Goal: Task Accomplishment & Management: Manage account settings

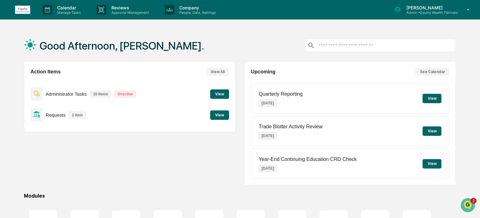
click at [217, 95] on button "View" at bounding box center [219, 94] width 19 height 9
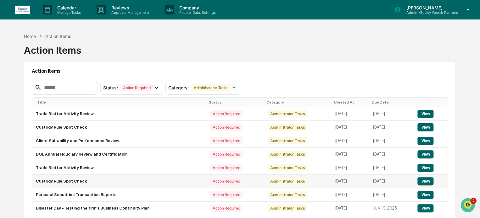
click at [425, 180] on button "View" at bounding box center [425, 182] width 16 height 8
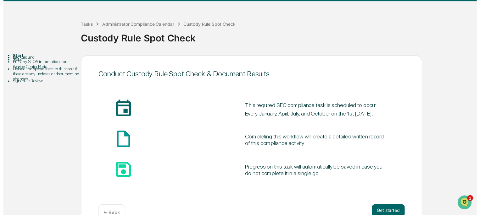
scroll to position [34, 0]
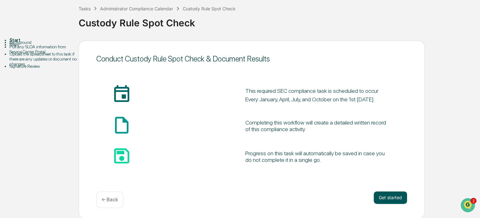
click at [394, 197] on button "Get started" at bounding box center [389, 198] width 33 height 13
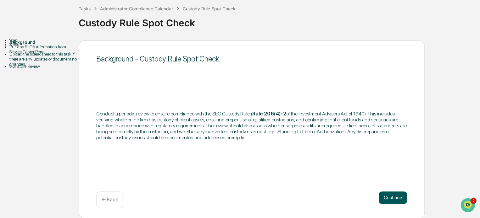
click at [398, 197] on button "Continue" at bounding box center [392, 198] width 28 height 13
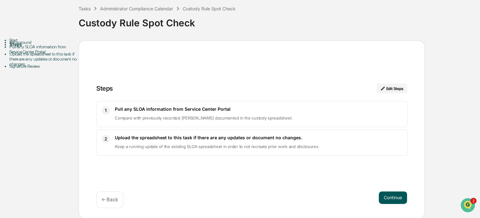
click at [395, 198] on button "Continue" at bounding box center [392, 198] width 28 height 13
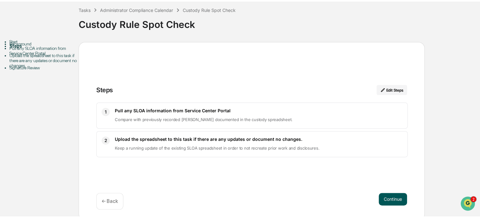
scroll to position [4, 0]
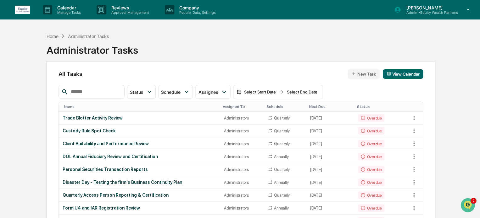
click at [465, 10] on icon at bounding box center [467, 10] width 11 height 6
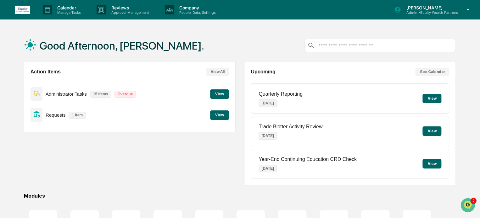
click at [223, 94] on button "View" at bounding box center [219, 94] width 19 height 9
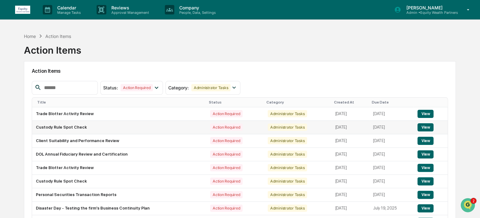
click at [423, 128] on button "View" at bounding box center [425, 128] width 16 height 8
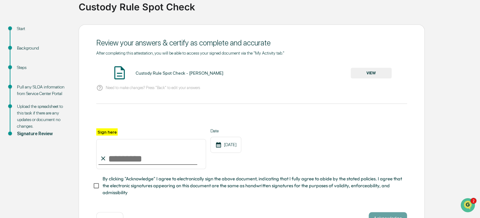
scroll to position [52, 0]
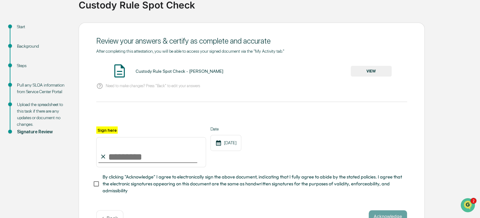
click at [48, 109] on div "Upload the spreadsheet to this task if there are any updates or document no cha…" at bounding box center [43, 115] width 52 height 26
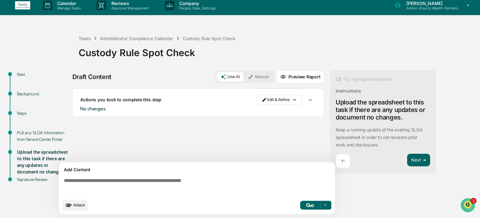
click at [156, 179] on textarea at bounding box center [197, 187] width 273 height 23
click at [40, 134] on div "Pull any SLOA information from Service Center Portal" at bounding box center [43, 136] width 52 height 13
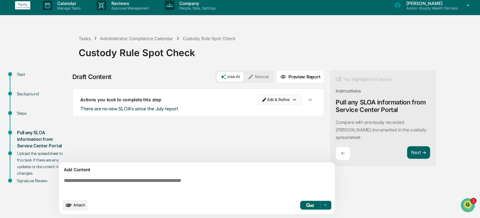
click at [276, 99] on html "Calendar Manage Tasks Reviews Approval Management Company People, Data, Setting…" at bounding box center [240, 105] width 480 height 218
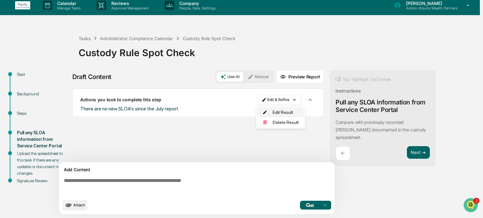
click at [279, 112] on div "Edit Result" at bounding box center [280, 113] width 46 height 10
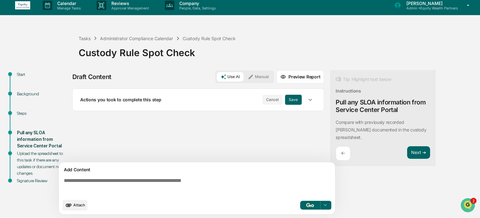
click at [311, 100] on icon "button" at bounding box center [309, 100] width 7 height 7
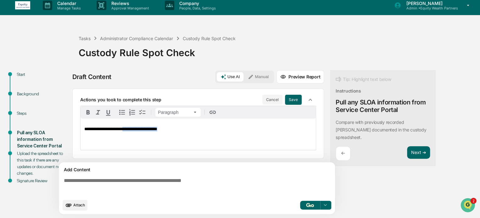
drag, startPoint x: 179, startPoint y: 128, endPoint x: 130, endPoint y: 130, distance: 48.7
click at [130, 130] on p "**********" at bounding box center [198, 129] width 228 height 5
click at [295, 102] on button "Save" at bounding box center [293, 100] width 17 height 10
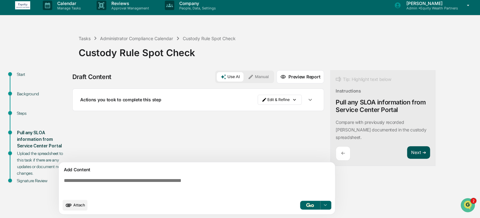
click at [423, 146] on button "Next ➔" at bounding box center [418, 152] width 23 height 13
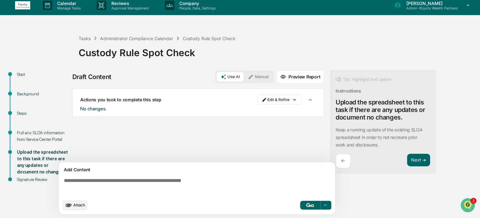
click at [158, 110] on div "No changes." at bounding box center [198, 109] width 236 height 6
click at [287, 99] on html "Calendar Manage Tasks Reviews Approval Management Company People, Data, Setting…" at bounding box center [240, 105] width 480 height 218
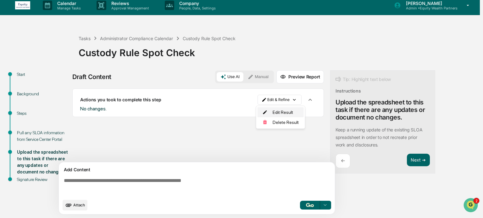
click at [279, 112] on div "Edit Result" at bounding box center [280, 113] width 46 height 10
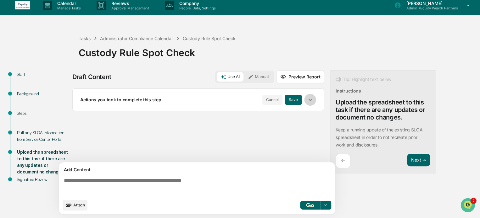
click at [310, 98] on icon "button" at bounding box center [309, 100] width 7 height 7
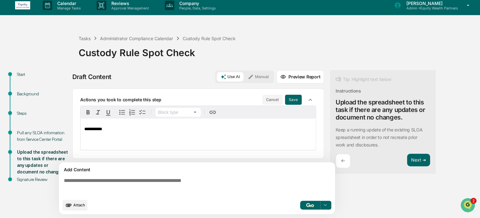
click at [152, 133] on div "**********" at bounding box center [197, 134] width 235 height 31
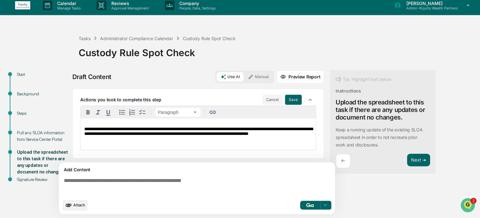
click at [121, 134] on span "**********" at bounding box center [198, 131] width 228 height 9
click at [217, 135] on span "**********" at bounding box center [198, 131] width 228 height 9
click at [298, 135] on span "**********" at bounding box center [198, 131] width 228 height 9
click at [293, 98] on button "Save" at bounding box center [293, 100] width 17 height 10
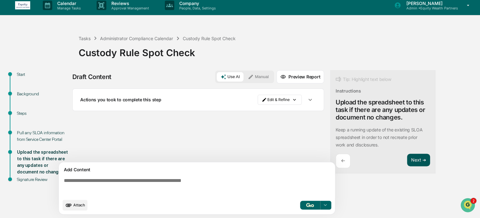
click at [422, 162] on button "Next ➔" at bounding box center [418, 160] width 23 height 13
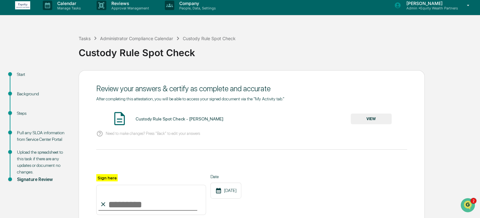
click at [373, 118] on button "VIEW" at bounding box center [370, 119] width 41 height 11
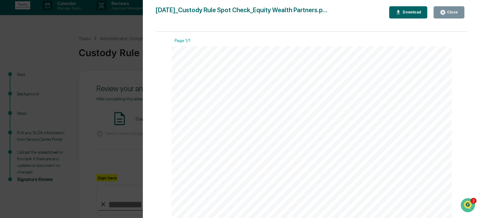
click at [457, 13] on div "Close" at bounding box center [451, 12] width 12 height 4
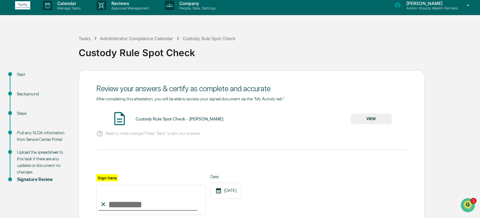
click at [120, 205] on input "Sign here" at bounding box center [151, 200] width 110 height 30
type input "**********"
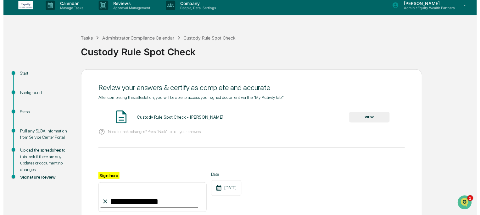
scroll to position [74, 0]
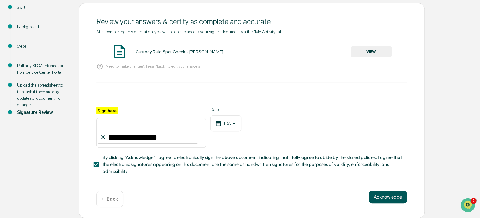
click at [397, 201] on button "Acknowledge" at bounding box center [387, 197] width 38 height 13
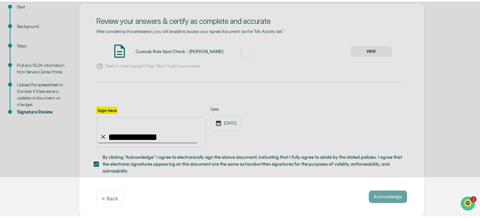
scroll to position [34, 0]
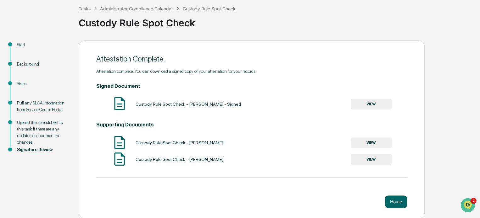
click at [373, 103] on button "VIEW" at bounding box center [370, 104] width 41 height 11
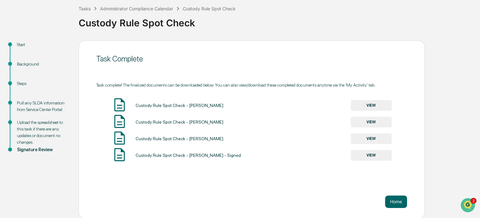
click at [373, 154] on button "VIEW" at bounding box center [370, 155] width 41 height 11
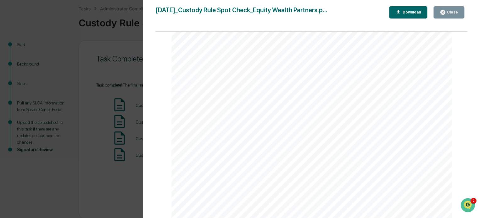
scroll to position [157, 0]
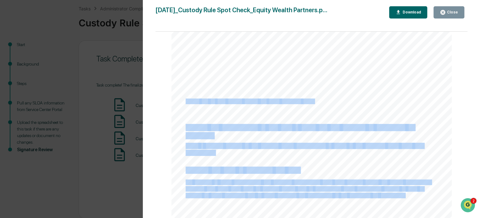
drag, startPoint x: 184, startPoint y: 103, endPoint x: 312, endPoint y: 103, distance: 128.6
click at [312, 103] on div "September 29, 2025 Equity Wealth Partners Custody Rule Spot Check Background an…" at bounding box center [311, 87] width 280 height 396
copy div "There are no new SLOA's during the 2025 calendar year. Upload the spreadsheet t…"
click at [209, 158] on div "September 29, 2025 Equity Wealth Partners Custody Rule Spot Check Background an…" at bounding box center [311, 87] width 280 height 396
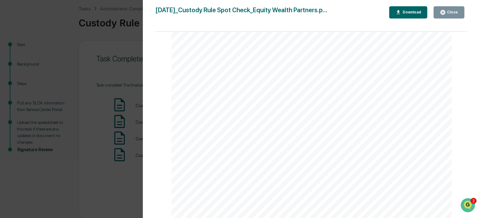
scroll to position [209, 0]
click at [186, 130] on span "No" at bounding box center [188, 130] width 7 height 5
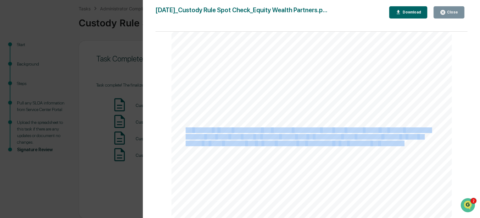
drag, startPoint x: 184, startPoint y: 130, endPoint x: 401, endPoint y: 145, distance: 218.4
click at [401, 145] on div "September 29, 2025 Equity Wealth Partners Custody Rule Spot Check Background an…" at bounding box center [311, 35] width 280 height 396
copy div "No updates to SLOA spreadsheet and received attestations from each advisor duri…"
click at [449, 11] on div "Close" at bounding box center [451, 12] width 12 height 4
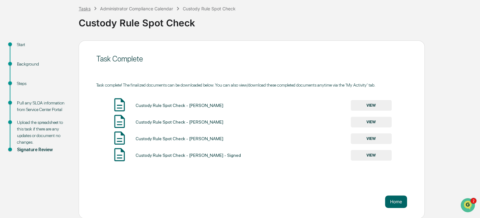
click at [82, 8] on div "Tasks" at bounding box center [85, 8] width 12 height 5
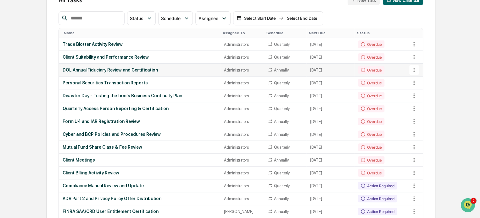
scroll to position [105, 0]
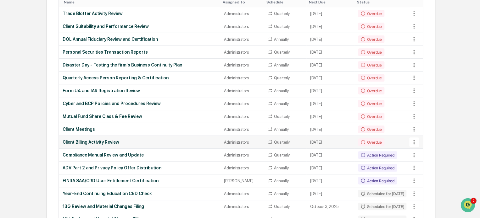
click at [109, 140] on div "Client Billing Activity Review" at bounding box center [140, 142] width 154 height 5
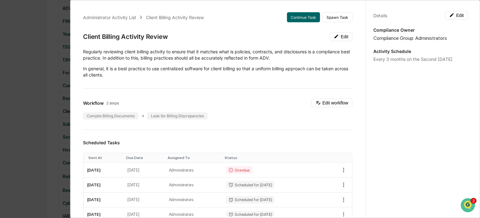
scroll to position [314, 0]
click at [42, 70] on div "Administrator Activity List Client Billing Activity Review Continue Task Spawn …" at bounding box center [240, 109] width 480 height 218
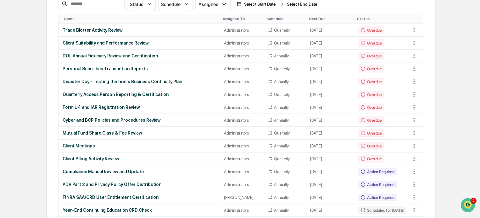
scroll to position [52, 0]
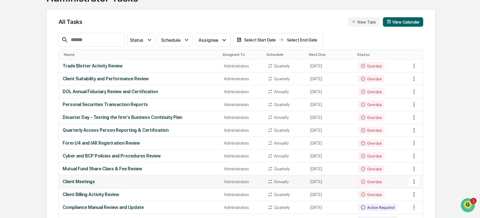
click at [85, 181] on div "Client Meetings" at bounding box center [140, 181] width 154 height 5
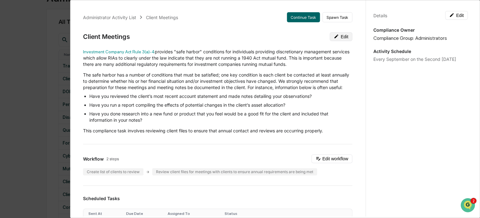
click at [334, 34] on icon at bounding box center [336, 36] width 5 height 5
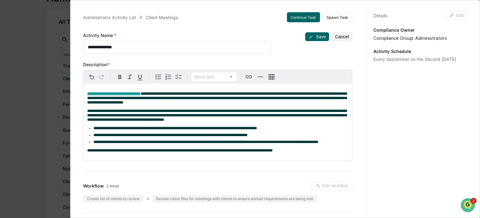
click at [127, 121] on span "**********" at bounding box center [216, 115] width 259 height 13
click at [317, 37] on button "Save" at bounding box center [317, 36] width 24 height 9
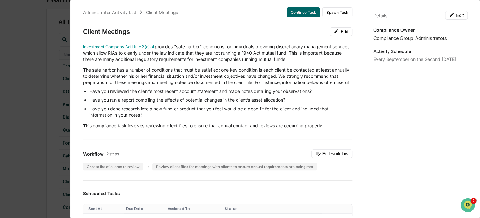
scroll to position [0, 0]
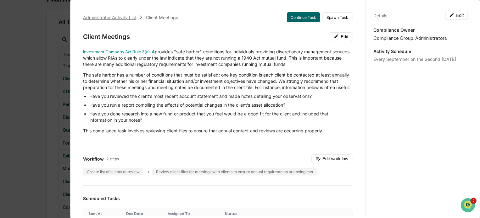
click at [112, 17] on div "Administrator Activity List" at bounding box center [109, 17] width 53 height 5
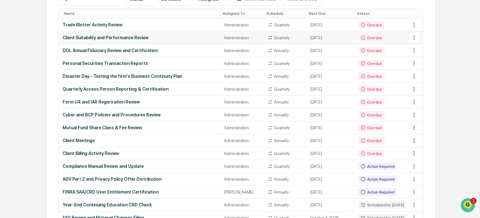
scroll to position [105, 0]
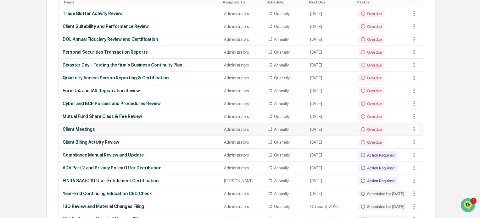
click at [83, 127] on div "Client Meetings" at bounding box center [140, 129] width 154 height 5
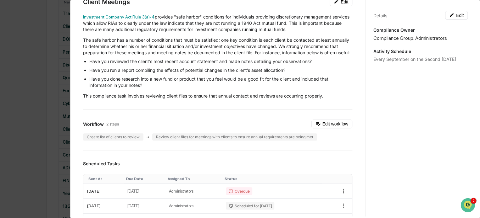
scroll to position [0, 0]
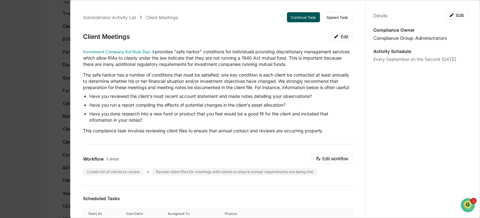
click at [307, 14] on button "Continue Task" at bounding box center [303, 17] width 33 height 10
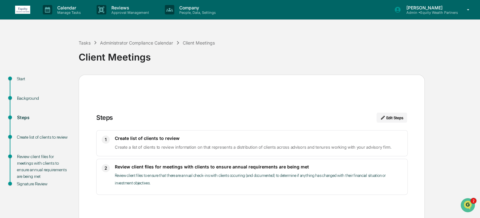
click at [36, 102] on div "Background" at bounding box center [43, 105] width 62 height 19
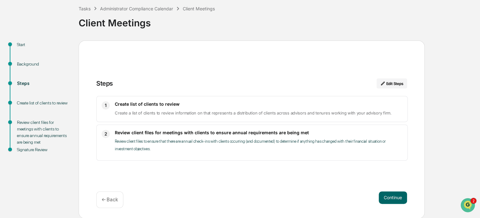
click at [117, 196] on div "← Back" at bounding box center [109, 200] width 27 height 17
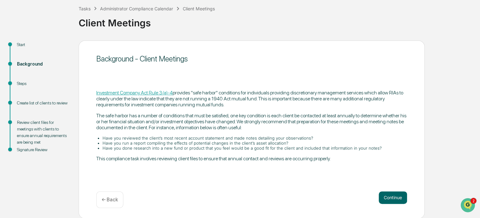
click at [113, 197] on p "← Back" at bounding box center [110, 200] width 16 height 6
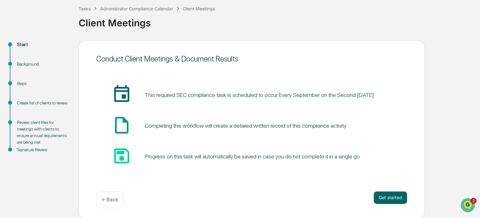
click at [29, 62] on div "Background" at bounding box center [43, 64] width 52 height 7
click at [31, 64] on div "Background" at bounding box center [43, 64] width 52 height 7
click at [395, 195] on button "Get started" at bounding box center [389, 198] width 33 height 13
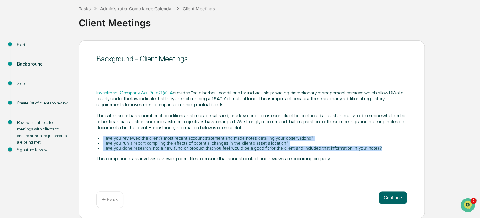
drag, startPoint x: 108, startPoint y: 137, endPoint x: 372, endPoint y: 148, distance: 264.0
click at [372, 148] on ul "Have you reviewed the client’s most recent account statement and made notes det…" at bounding box center [251, 143] width 311 height 15
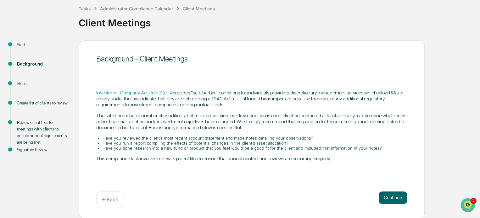
click at [86, 6] on div "Tasks" at bounding box center [85, 8] width 12 height 5
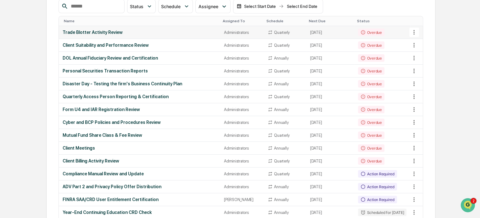
scroll to position [105, 0]
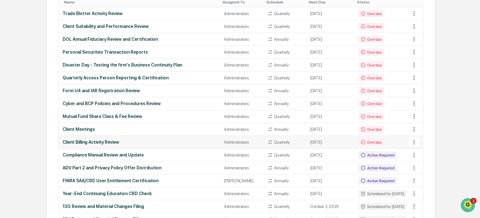
click at [104, 142] on div "Client Billing Activity Review" at bounding box center [140, 142] width 154 height 5
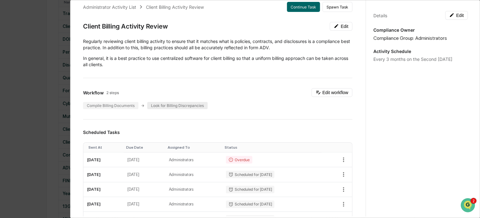
scroll to position [0, 0]
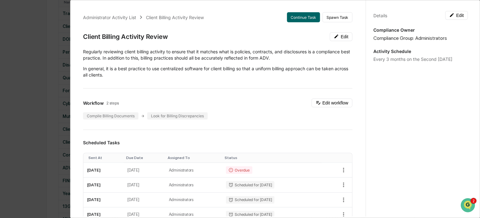
click at [33, 29] on div "Administrator Activity List Client Billing Activity Review Continue Task Spawn …" at bounding box center [240, 109] width 480 height 218
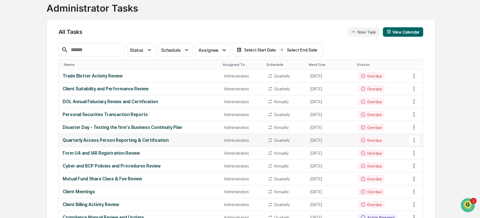
scroll to position [52, 0]
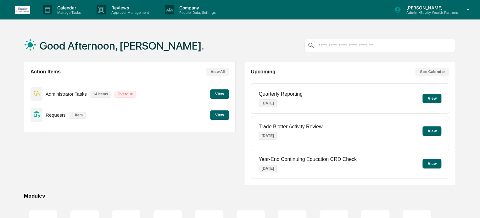
click at [222, 95] on button "View" at bounding box center [219, 94] width 19 height 9
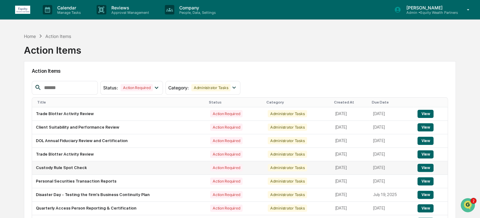
click at [428, 168] on button "View" at bounding box center [425, 168] width 16 height 8
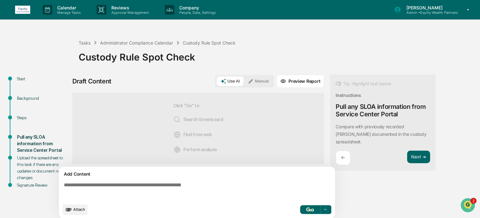
click at [260, 79] on button "Manual" at bounding box center [258, 81] width 28 height 9
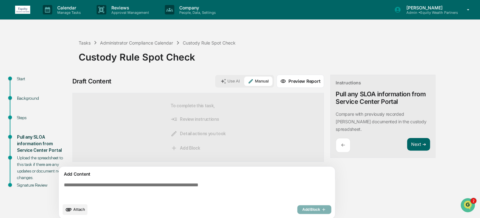
click at [152, 185] on textarea at bounding box center [197, 191] width 273 height 23
paste textarea "**********"
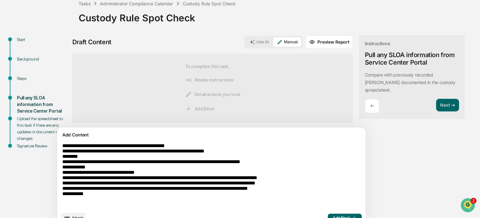
scroll to position [52, 0]
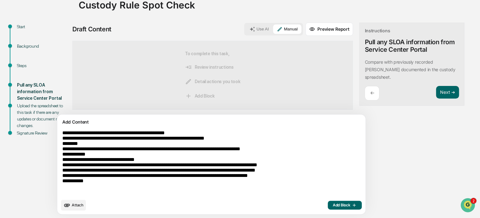
drag, startPoint x: 79, startPoint y: 172, endPoint x: 144, endPoint y: 189, distance: 66.9
click at [144, 189] on textarea "**********" at bounding box center [196, 163] width 273 height 70
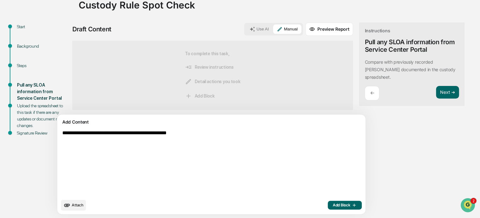
scroll to position [9, 0]
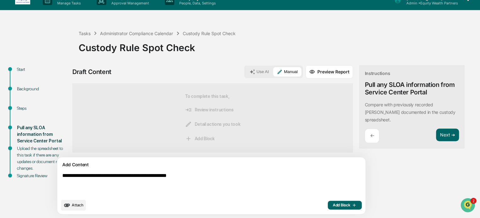
click at [151, 176] on textarea "**********" at bounding box center [196, 185] width 273 height 28
drag, startPoint x: 199, startPoint y: 177, endPoint x: 161, endPoint y: 176, distance: 37.7
click at [161, 176] on textarea "**********" at bounding box center [196, 185] width 273 height 28
type textarea "**********"
click at [333, 204] on span "Add Block" at bounding box center [345, 205] width 24 height 5
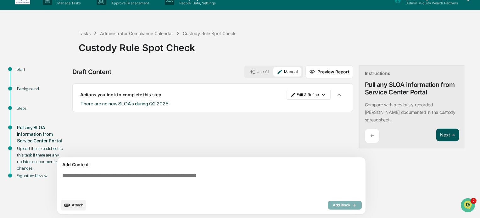
click at [436, 129] on button "Next ➔" at bounding box center [447, 135] width 23 height 13
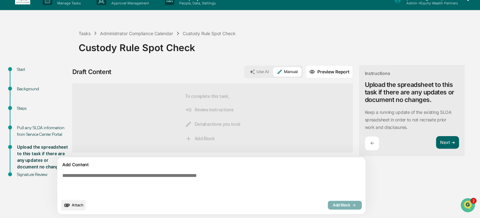
click at [158, 172] on textarea at bounding box center [196, 185] width 273 height 28
paste textarea "**********"
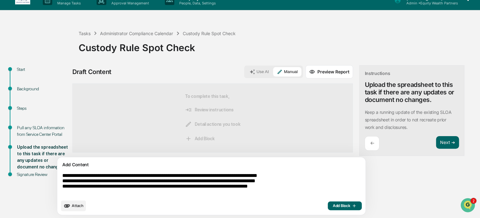
type textarea "**********"
click at [333, 206] on span "Add Block" at bounding box center [345, 206] width 24 height 5
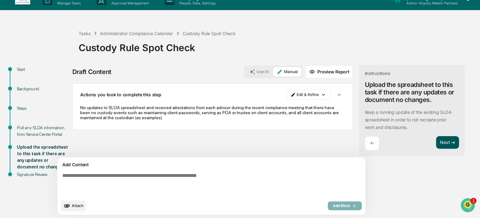
click at [436, 143] on button "Next ➔" at bounding box center [447, 142] width 23 height 13
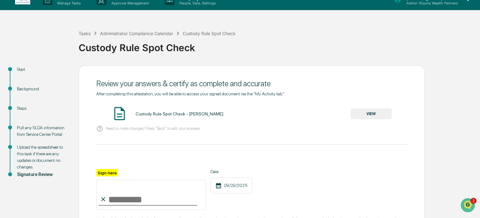
click at [370, 112] on button "VIEW" at bounding box center [370, 114] width 41 height 11
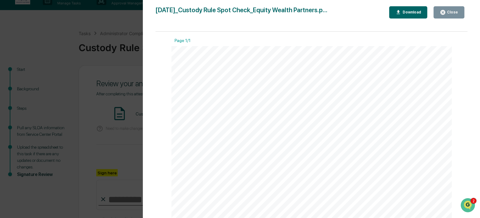
click at [455, 12] on div "Close" at bounding box center [451, 12] width 12 height 4
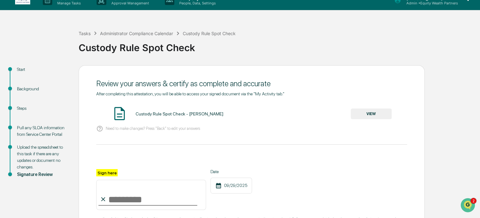
click at [118, 196] on input "Sign here" at bounding box center [151, 195] width 110 height 30
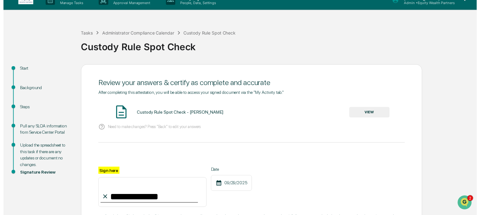
scroll to position [74, 0]
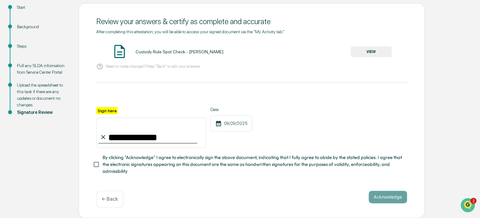
type input "**********"
click at [390, 201] on button "Acknowledge" at bounding box center [387, 197] width 38 height 13
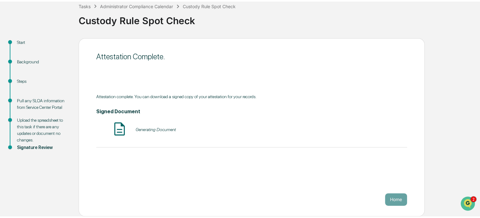
scroll to position [34, 0]
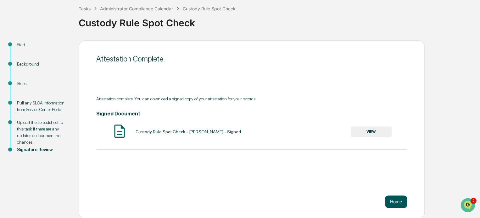
click at [397, 203] on button "Home" at bounding box center [396, 202] width 22 height 13
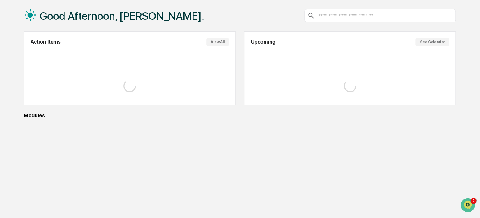
scroll to position [34, 0]
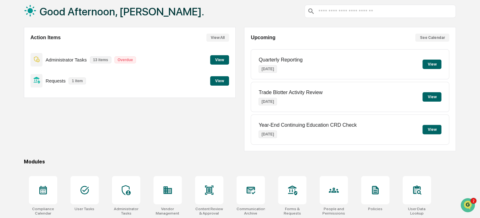
click at [218, 64] on button "View" at bounding box center [219, 59] width 19 height 9
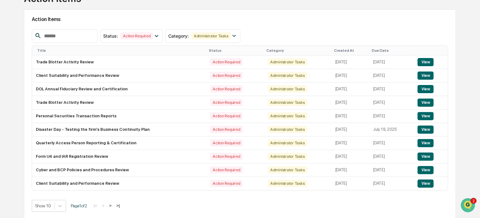
scroll to position [53, 0]
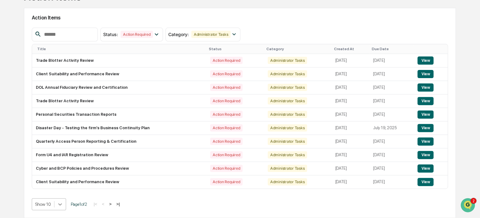
click at [58, 206] on body "Calendar Manage Tasks Reviews Approval Management Company People, Data, Setting…" at bounding box center [240, 83] width 480 height 272
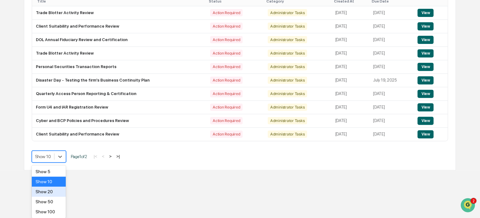
click at [53, 192] on div "Show 20" at bounding box center [49, 192] width 34 height 10
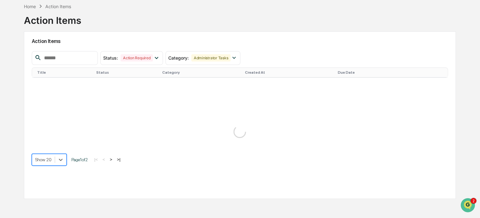
scroll to position [94, 0]
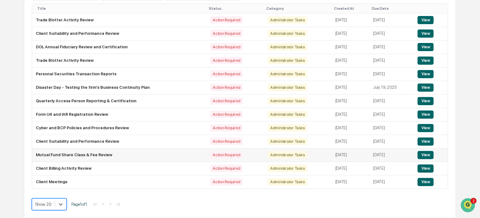
click at [429, 157] on button "View" at bounding box center [425, 155] width 16 height 8
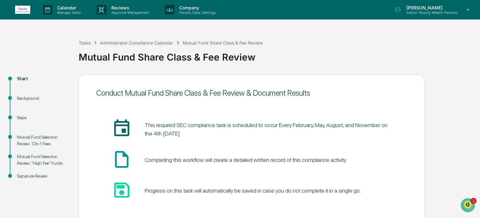
click at [39, 136] on div "Mutual Fund Selection Review: 12b-1 Fees" at bounding box center [43, 140] width 52 height 13
click at [20, 119] on div "Steps" at bounding box center [43, 118] width 52 height 7
click at [25, 96] on div "Background" at bounding box center [43, 98] width 52 height 7
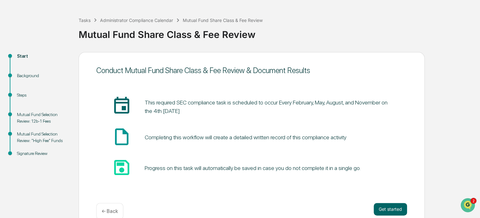
scroll to position [34, 0]
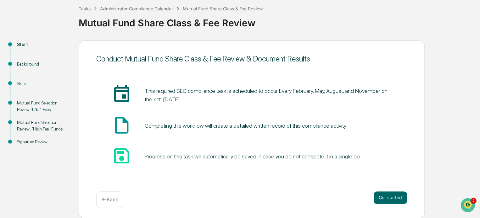
click at [30, 103] on div "Mutual Fund Selection Review: 12b-1 Fees" at bounding box center [43, 106] width 52 height 13
click at [395, 202] on button "Get started" at bounding box center [389, 198] width 33 height 13
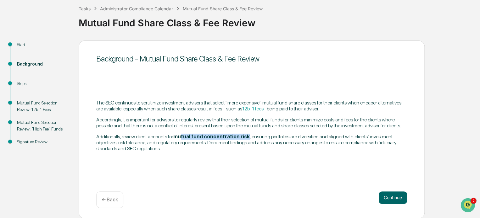
drag, startPoint x: 181, startPoint y: 138, endPoint x: 237, endPoint y: 135, distance: 56.0
click at [237, 135] on strong "mutual fund concentration risk" at bounding box center [211, 137] width 76 height 6
click at [182, 137] on strong "mutual fund concentration risk" at bounding box center [211, 137] width 76 height 6
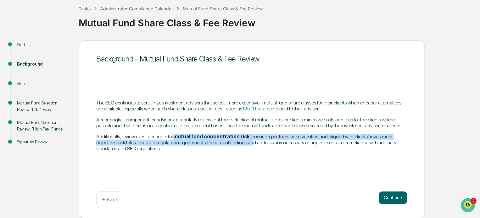
drag, startPoint x: 175, startPoint y: 137, endPoint x: 230, endPoint y: 140, distance: 55.4
click at [230, 140] on p "Additionally, review client accounts for mutual fund concentration risk , ensur…" at bounding box center [251, 143] width 311 height 18
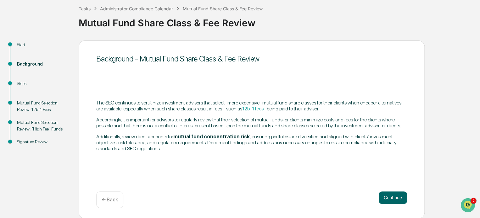
click at [19, 43] on div "Start" at bounding box center [43, 44] width 52 height 7
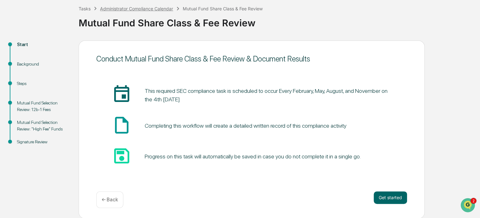
click at [134, 8] on div "Administrator Compliance Calendar" at bounding box center [136, 8] width 73 height 5
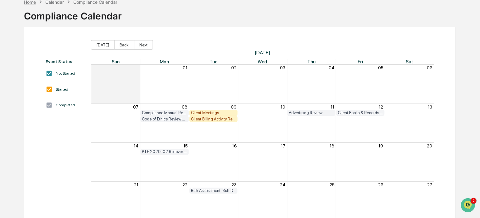
click at [29, 1] on div "Home" at bounding box center [30, 1] width 12 height 5
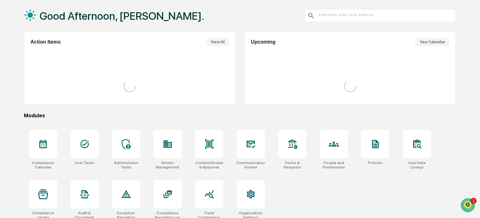
scroll to position [34, 0]
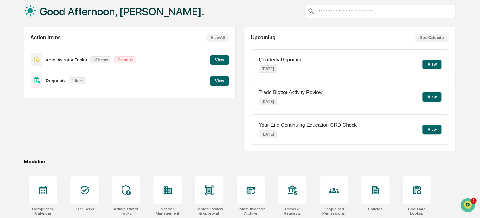
click at [226, 58] on button "View" at bounding box center [219, 59] width 19 height 9
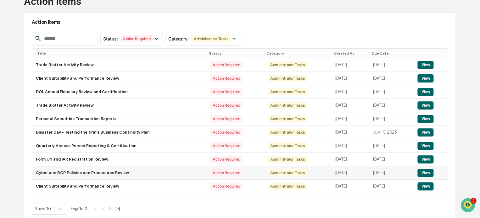
scroll to position [53, 0]
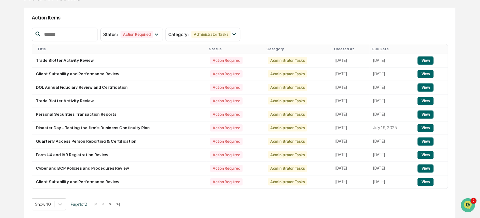
click at [113, 204] on button ">" at bounding box center [110, 204] width 6 height 5
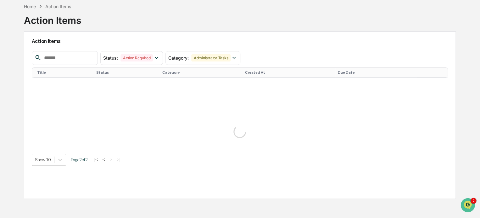
scroll to position [30, 0]
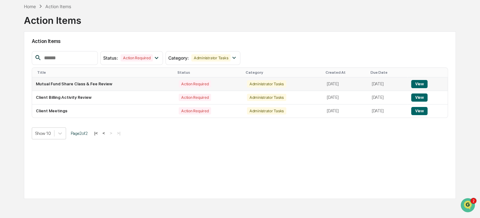
click at [89, 81] on td "Mutual Fund Share Class & Fee Review" at bounding box center [103, 85] width 143 height 14
click at [423, 82] on button "View" at bounding box center [419, 84] width 16 height 8
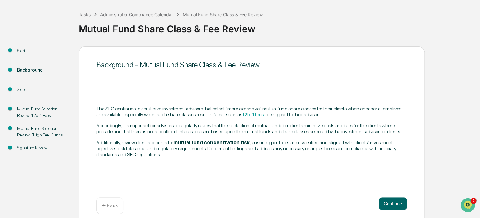
scroll to position [34, 0]
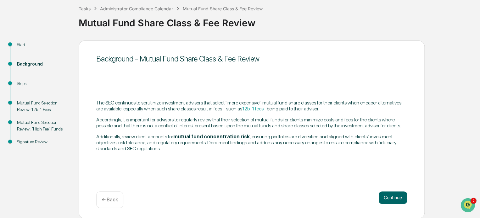
click at [117, 201] on p "← Back" at bounding box center [110, 200] width 16 height 6
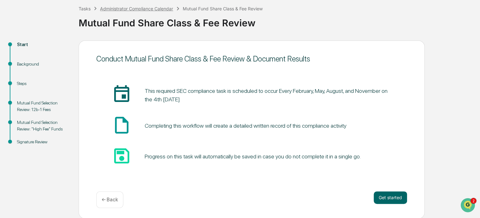
click at [141, 9] on div "Administrator Compliance Calendar" at bounding box center [136, 8] width 73 height 5
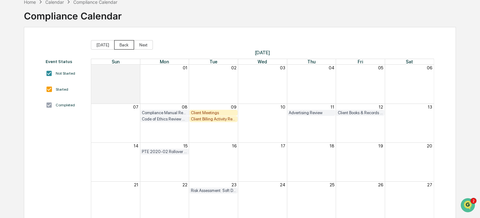
click at [119, 45] on button "Back" at bounding box center [124, 44] width 20 height 9
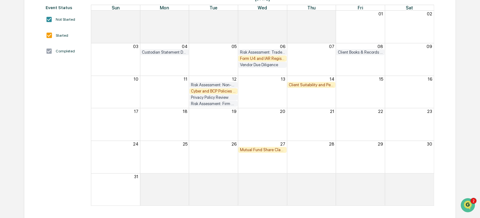
scroll to position [89, 0]
click at [262, 148] on div "Mutual Fund Share Class & Fee Review" at bounding box center [262, 149] width 45 height 5
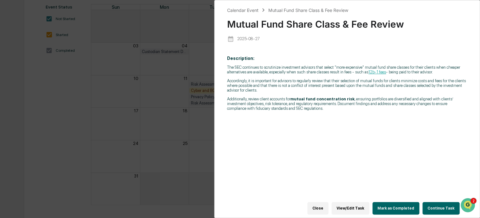
click at [114, 30] on div "Calendar Event Mutual Fund Share Class & Fee Review Mutual Fund Share Class & F…" at bounding box center [240, 109] width 480 height 218
